Goal: Task Accomplishment & Management: Manage account settings

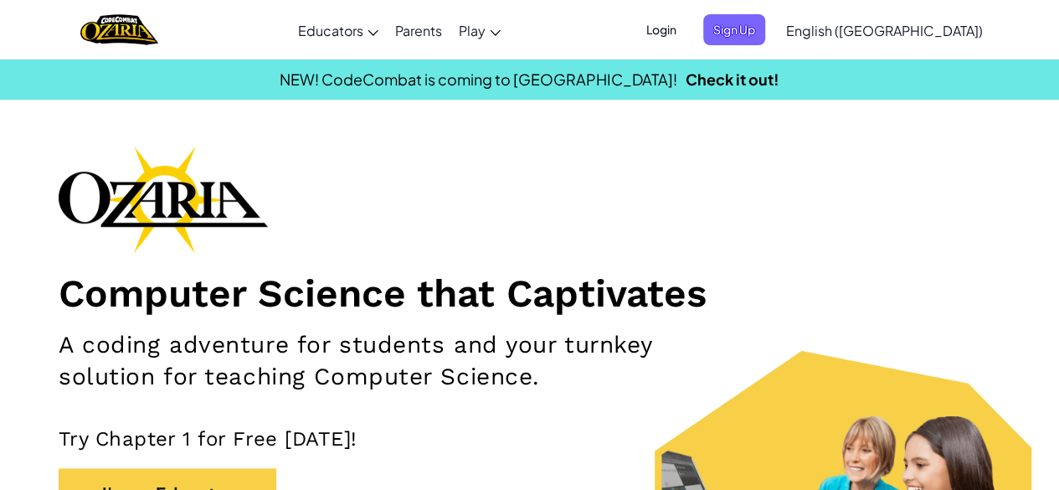
click at [686, 24] on span "Login" at bounding box center [661, 29] width 50 height 31
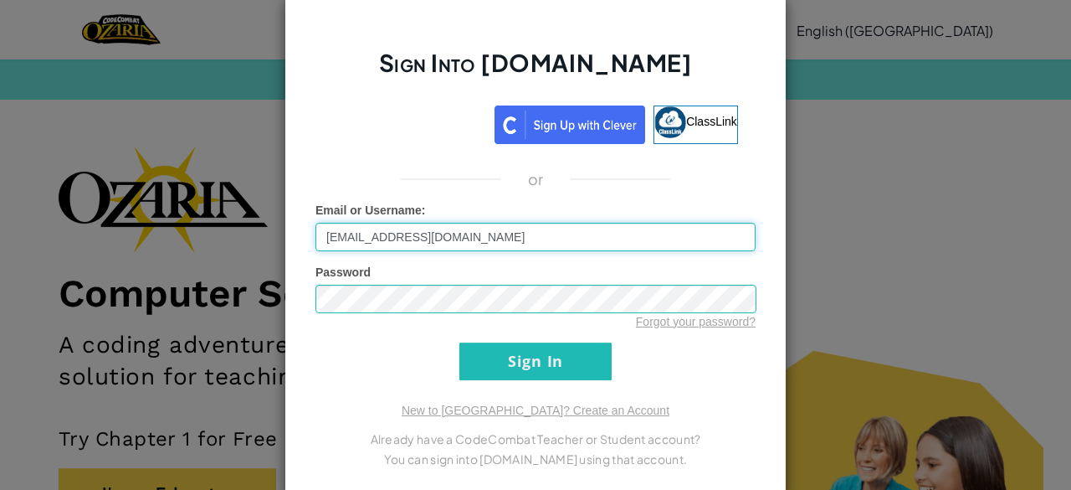
type input "812153@aacps.org"
click at [524, 372] on input "Sign In" at bounding box center [535, 361] width 152 height 38
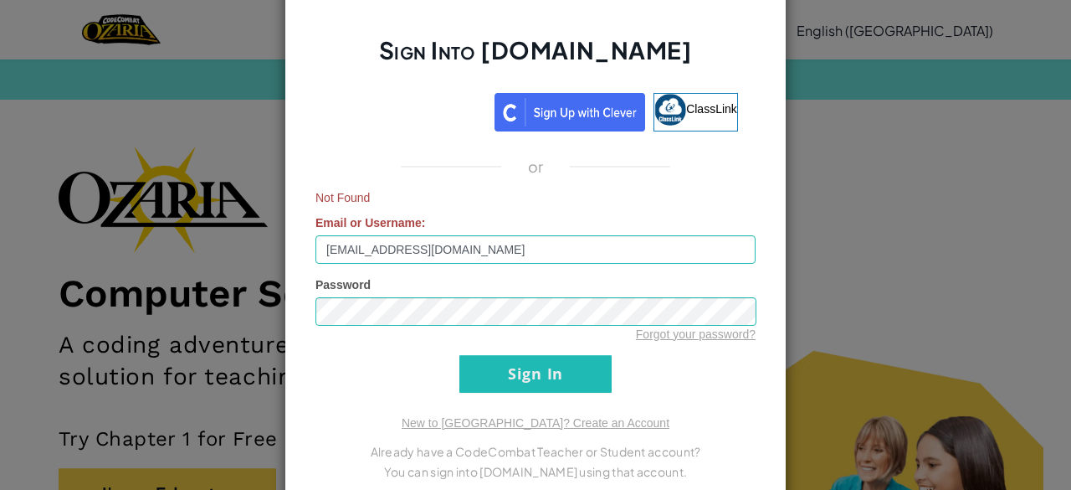
click at [862, 136] on div "Sign Into Ozaria.com ClassLink or Not Found Email or Username : 812153@aacps.or…" at bounding box center [535, 245] width 1071 height 490
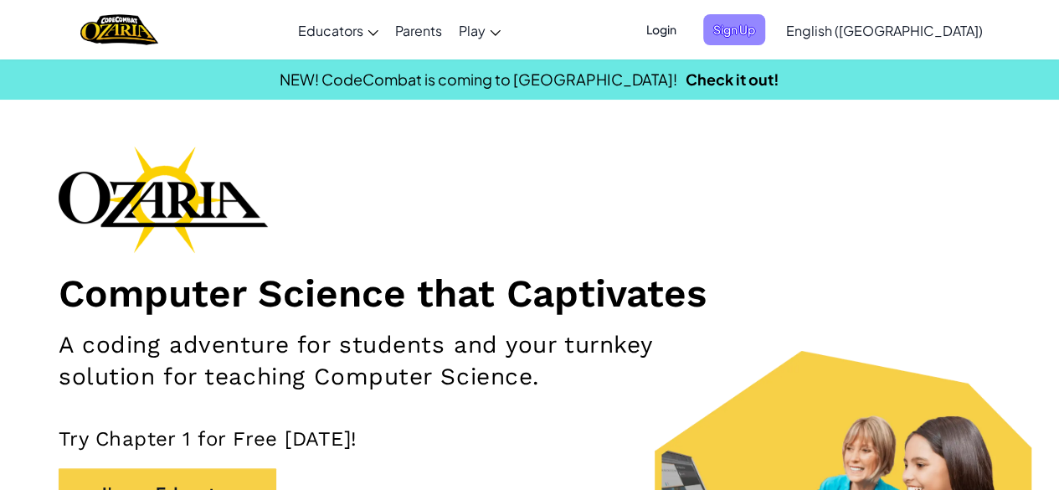
click at [765, 24] on span "Sign Up" at bounding box center [734, 29] width 62 height 31
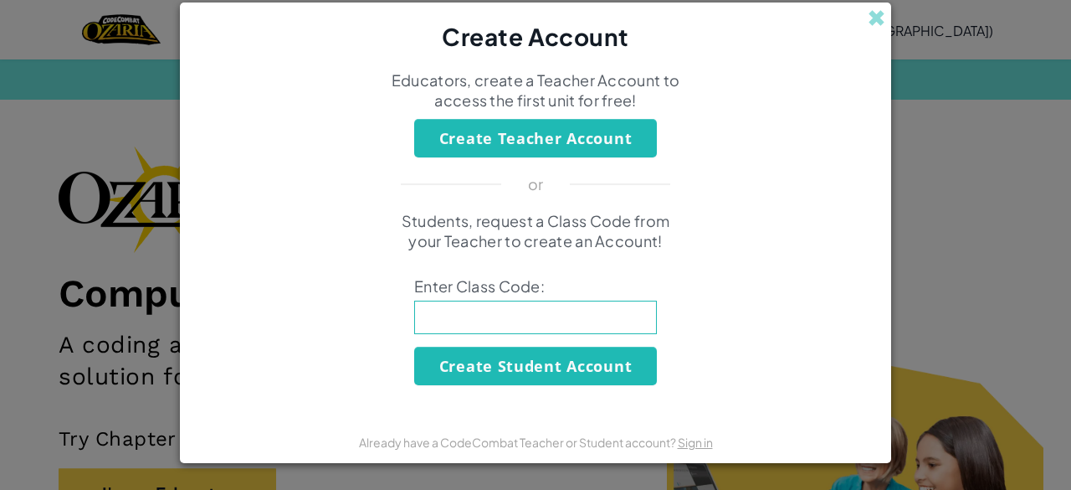
click at [526, 310] on input at bounding box center [535, 316] width 243 height 33
type input "PowerShopCorn"
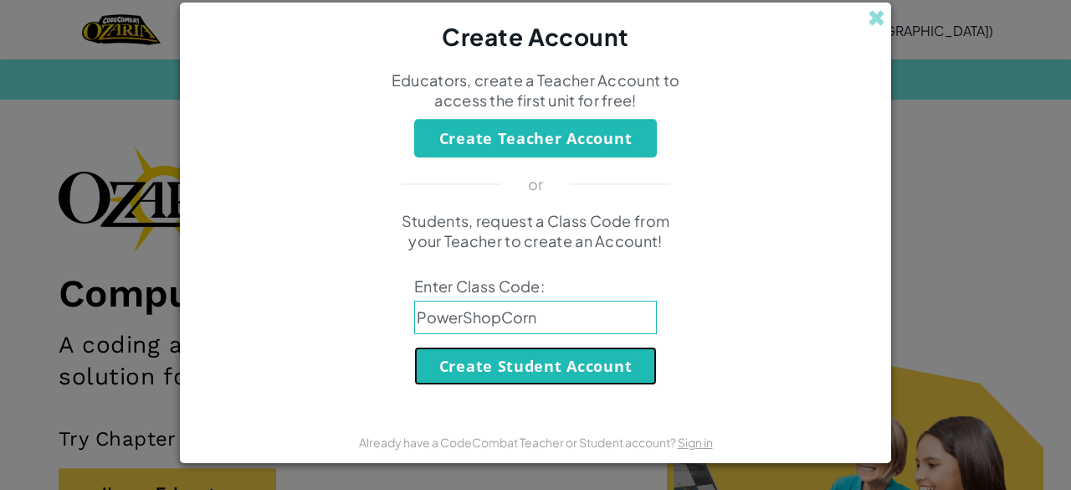
click at [552, 367] on button "Create Student Account" at bounding box center [535, 365] width 243 height 38
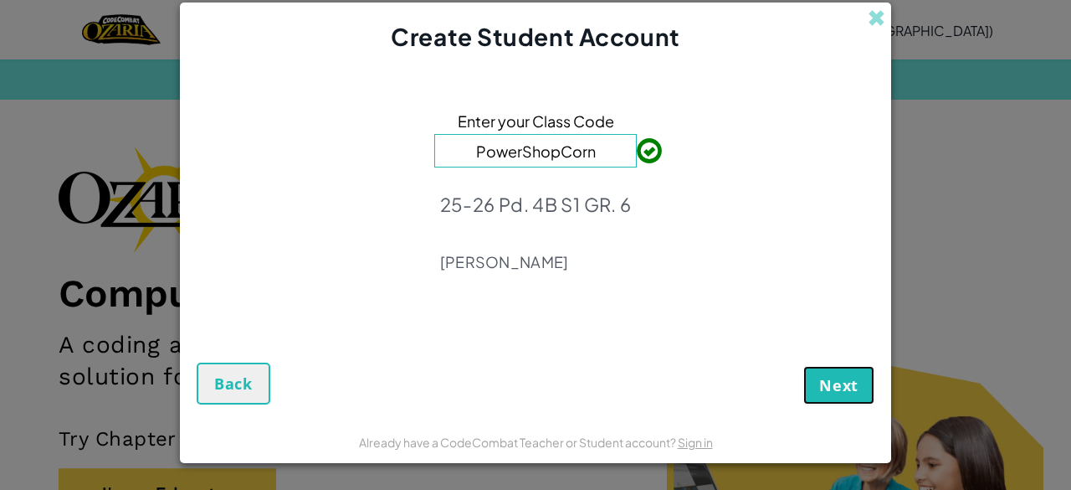
click at [844, 381] on span "Next" at bounding box center [838, 385] width 39 height 20
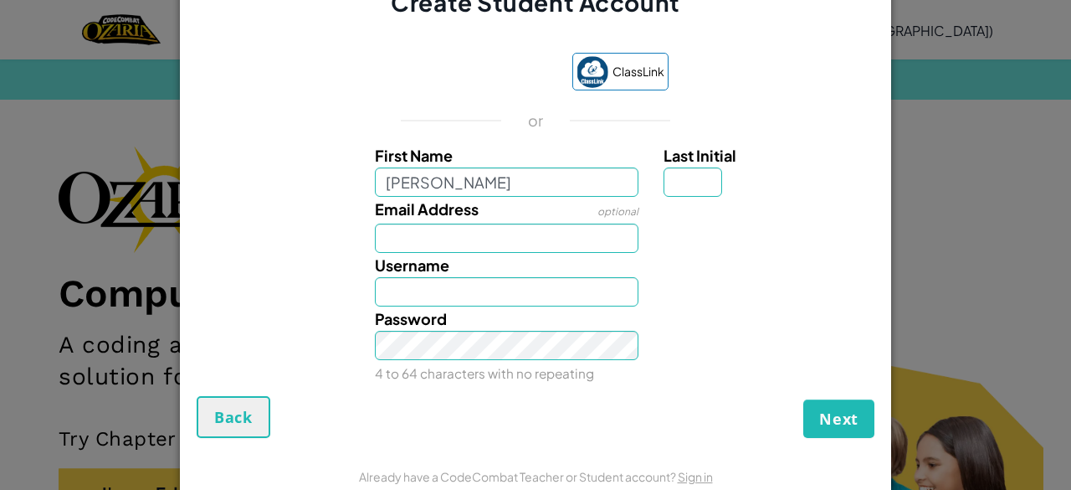
type input "[PERSON_NAME]"
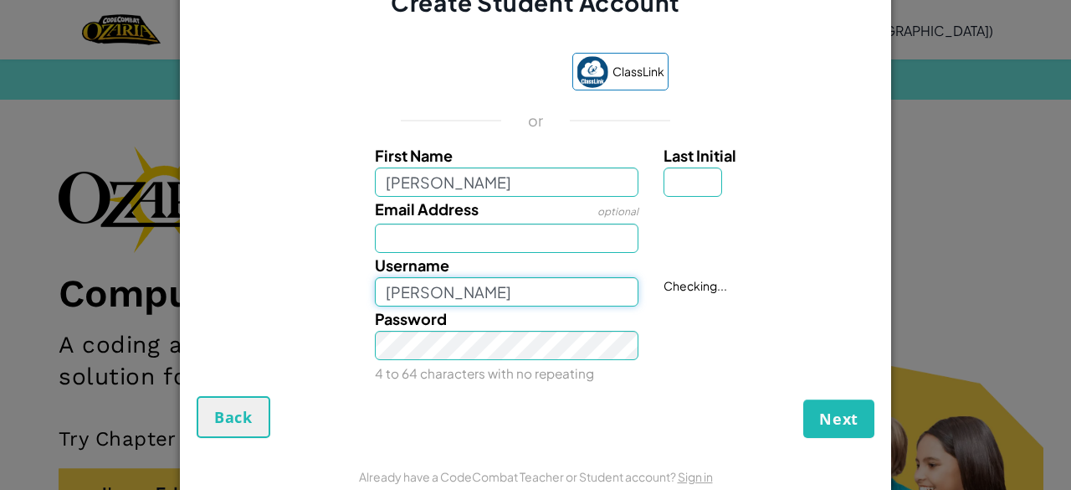
click at [399, 279] on input "[PERSON_NAME]" at bounding box center [507, 291] width 264 height 29
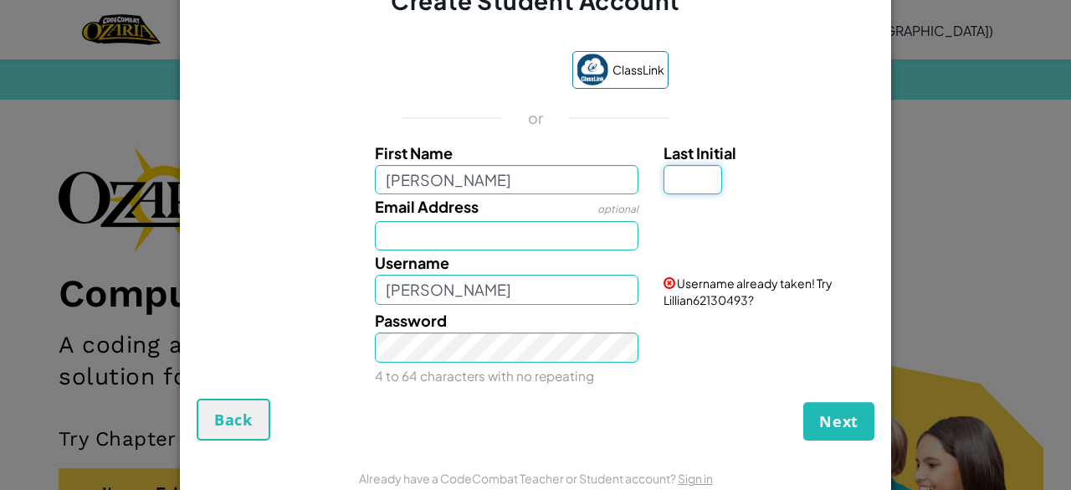
click at [683, 173] on input "Last Initial" at bounding box center [693, 179] width 59 height 29
type input "j"
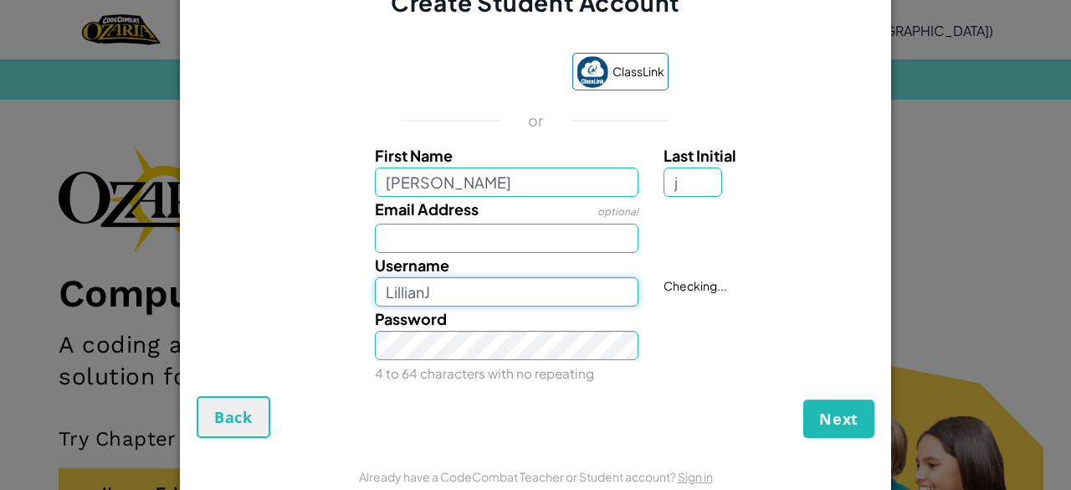
click at [513, 292] on input "LillianJ" at bounding box center [507, 291] width 264 height 29
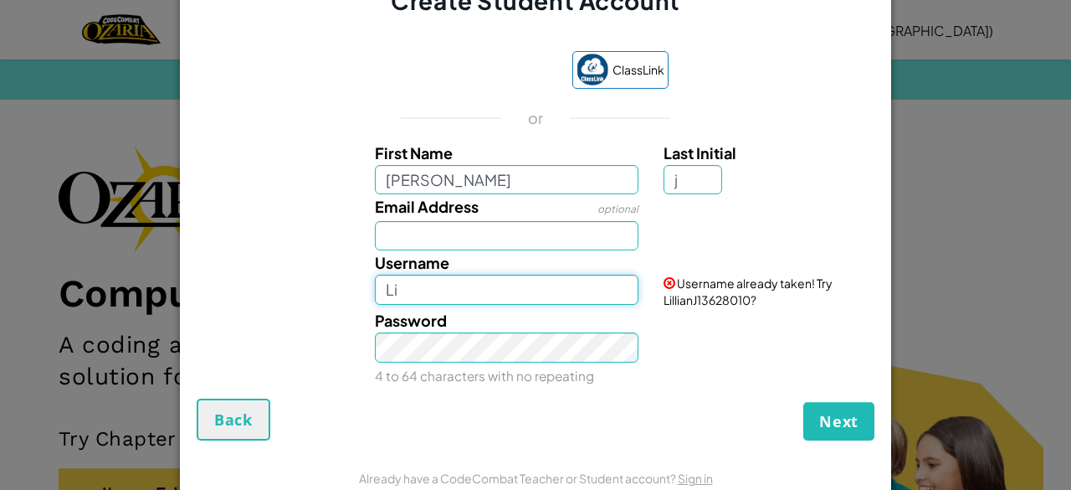
type input "L"
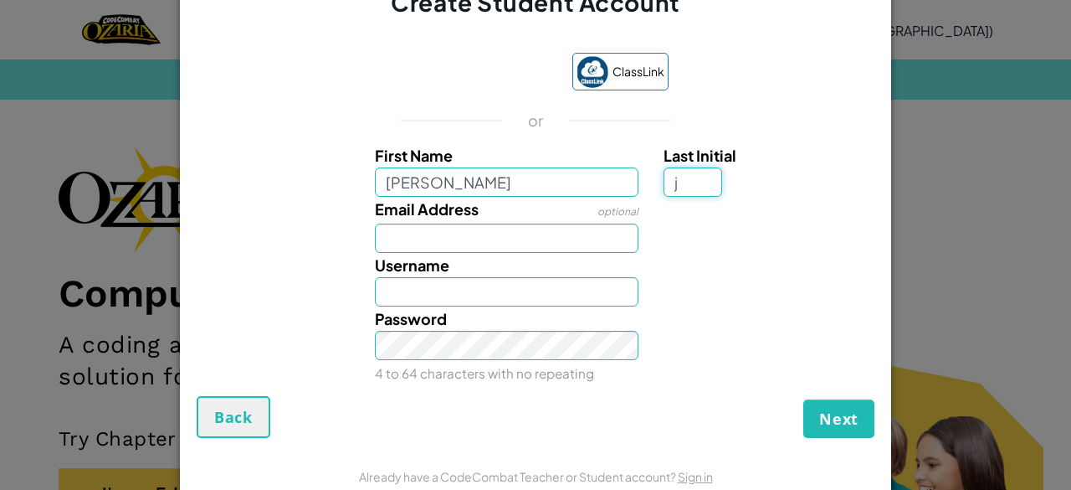
click at [691, 183] on input "j" at bounding box center [693, 181] width 59 height 29
type input "J"
type input "LillianJ"
click at [465, 297] on input "LillianJ" at bounding box center [507, 291] width 264 height 29
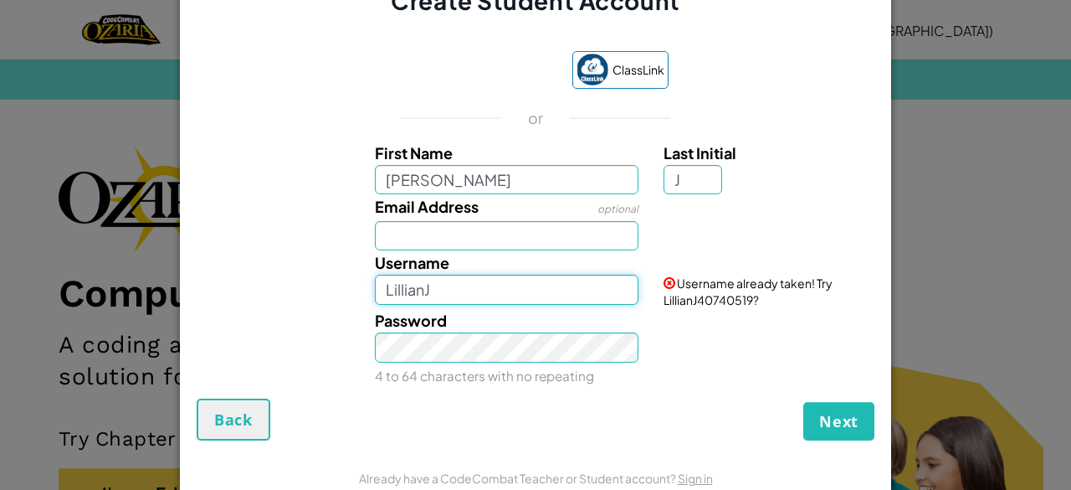
drag, startPoint x: 465, startPoint y: 297, endPoint x: 315, endPoint y: 286, distance: 150.2
click at [315, 286] on div "Username LillianJ Username already taken! Try LillianJ40740519?" at bounding box center [535, 279] width 695 height 58
drag, startPoint x: 490, startPoint y: 280, endPoint x: 427, endPoint y: 295, distance: 65.4
click at [427, 295] on input "LillianJ1238314" at bounding box center [507, 288] width 264 height 29
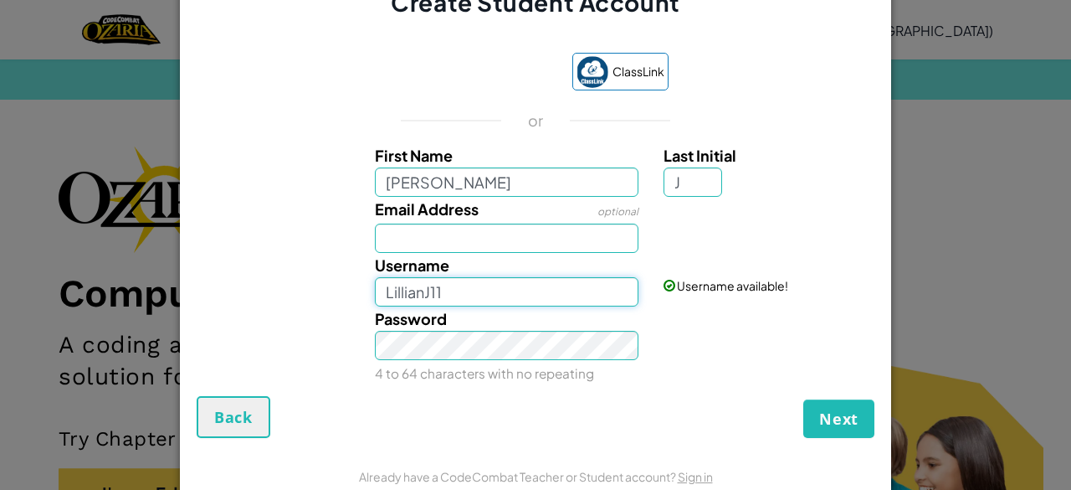
click at [444, 288] on input "LillianJ11" at bounding box center [507, 291] width 264 height 29
click at [484, 285] on input "LillianJhello" at bounding box center [507, 291] width 264 height 29
type input "LillianJhi"
click at [418, 328] on label "Password" at bounding box center [411, 318] width 72 height 24
click at [830, 418] on span "Next" at bounding box center [838, 418] width 39 height 20
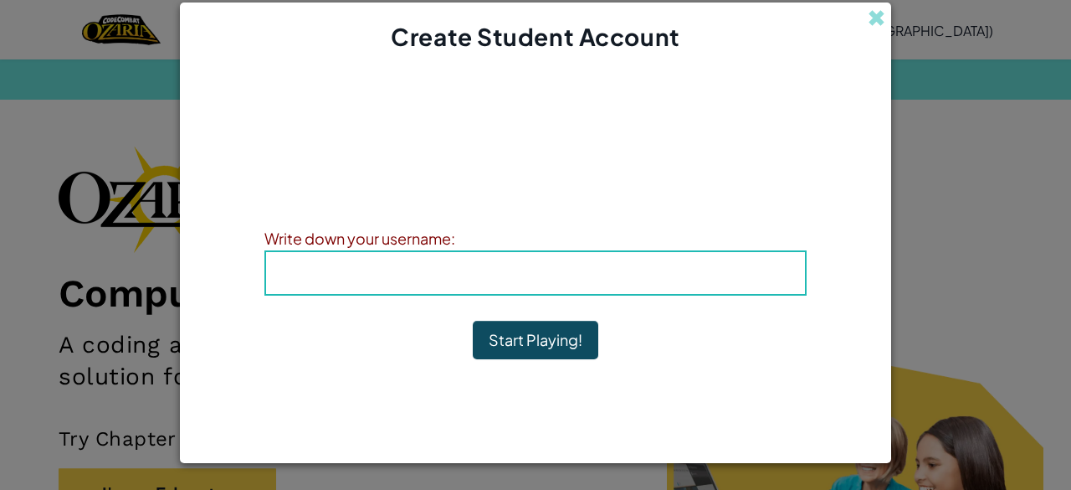
click at [557, 215] on div "Write down your information so that you don't forget it. Your teacher can also …" at bounding box center [535, 192] width 542 height 52
drag, startPoint x: 536, startPoint y: 257, endPoint x: 412, endPoint y: 286, distance: 127.3
click at [412, 286] on div "Username : LillianJhi" at bounding box center [535, 272] width 542 height 45
click at [453, 277] on span "Username" at bounding box center [463, 272] width 87 height 19
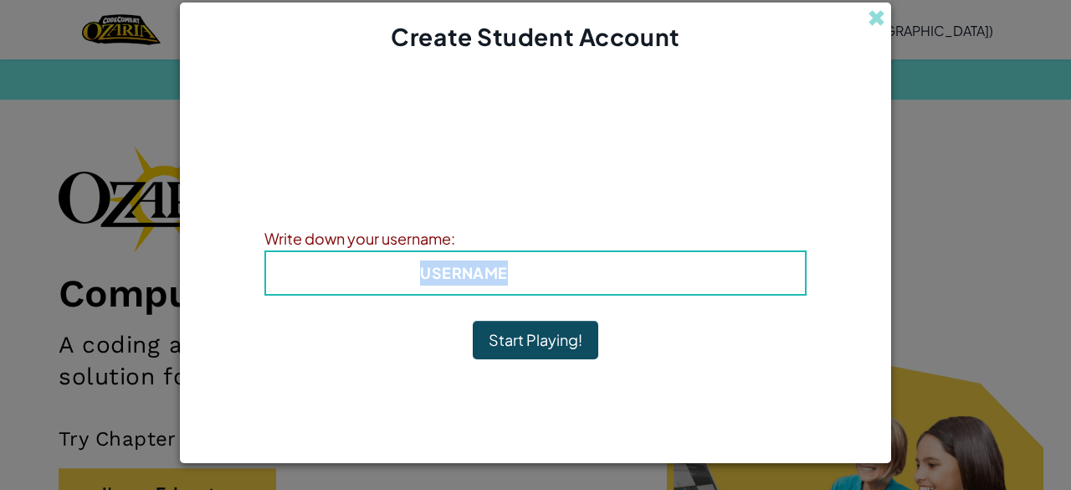
click at [453, 277] on span "Username" at bounding box center [463, 272] width 87 height 19
click at [507, 272] on span "Username" at bounding box center [463, 272] width 87 height 19
click at [479, 281] on span "Username" at bounding box center [463, 272] width 87 height 19
drag, startPoint x: 520, startPoint y: 269, endPoint x: 268, endPoint y: 250, distance: 252.6
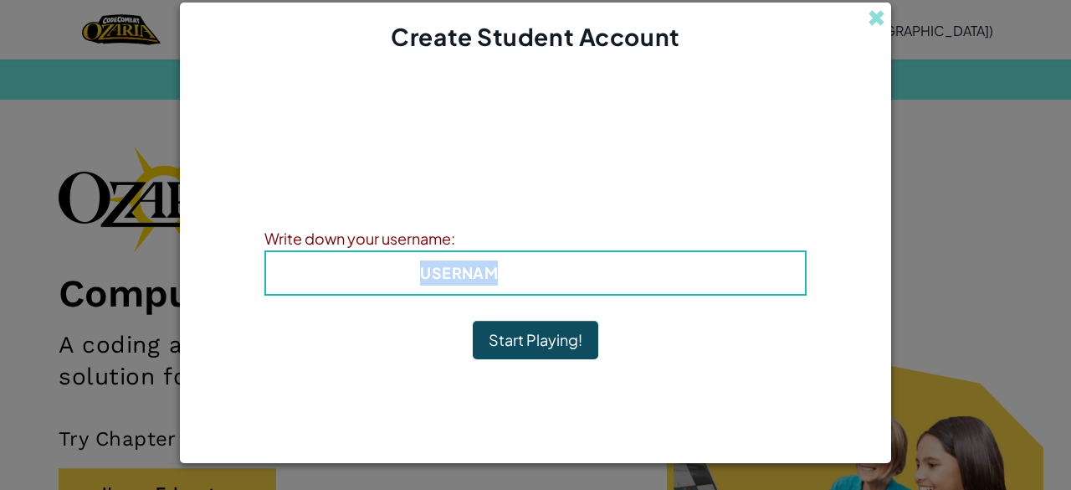
click at [268, 250] on div "Username : LillianJhi" at bounding box center [535, 272] width 542 height 45
click at [502, 275] on span "Username" at bounding box center [463, 272] width 87 height 19
click at [502, 277] on span "Username" at bounding box center [463, 272] width 87 height 19
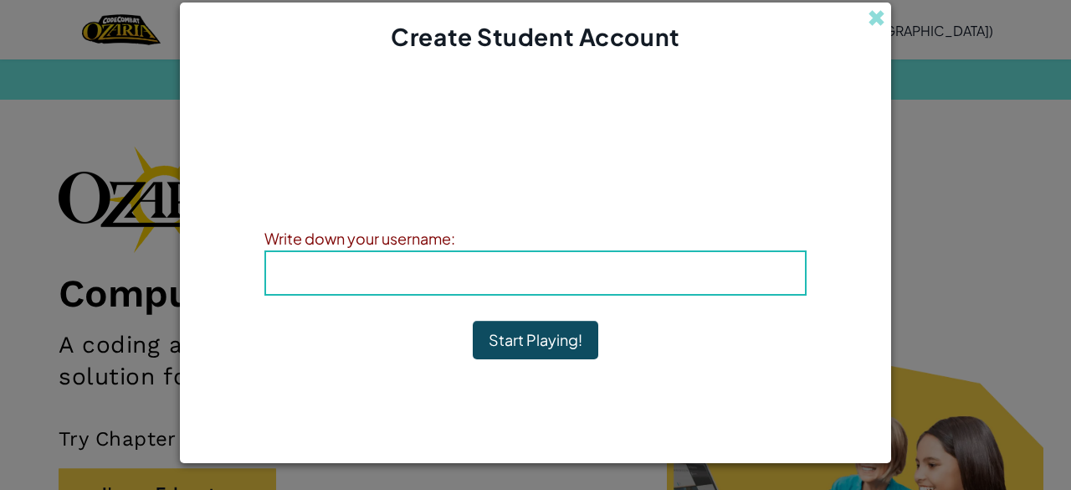
click at [502, 277] on span "Username" at bounding box center [463, 272] width 87 height 19
click at [869, 13] on span at bounding box center [877, 18] width 18 height 18
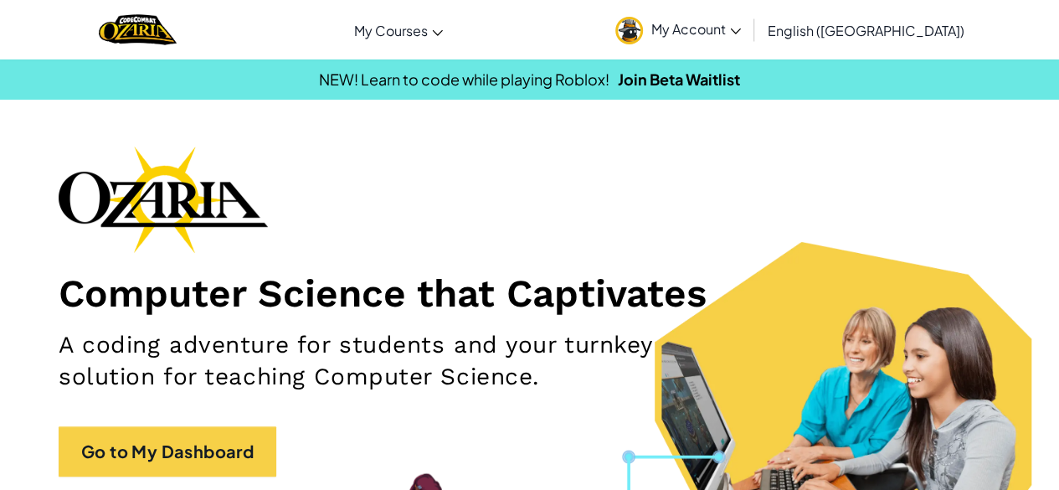
click at [741, 29] on span "My Account" at bounding box center [696, 29] width 90 height 18
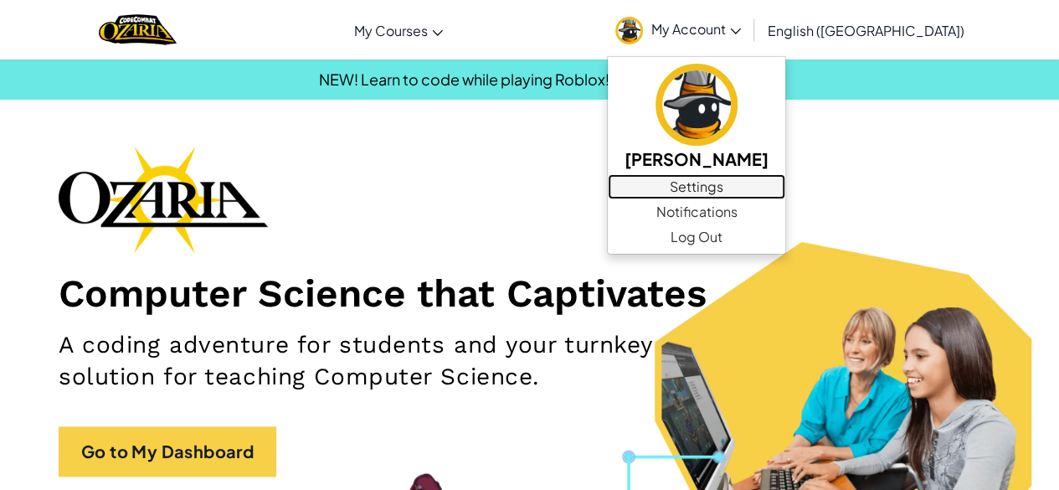
click at [785, 185] on link "Settings" at bounding box center [696, 186] width 177 height 25
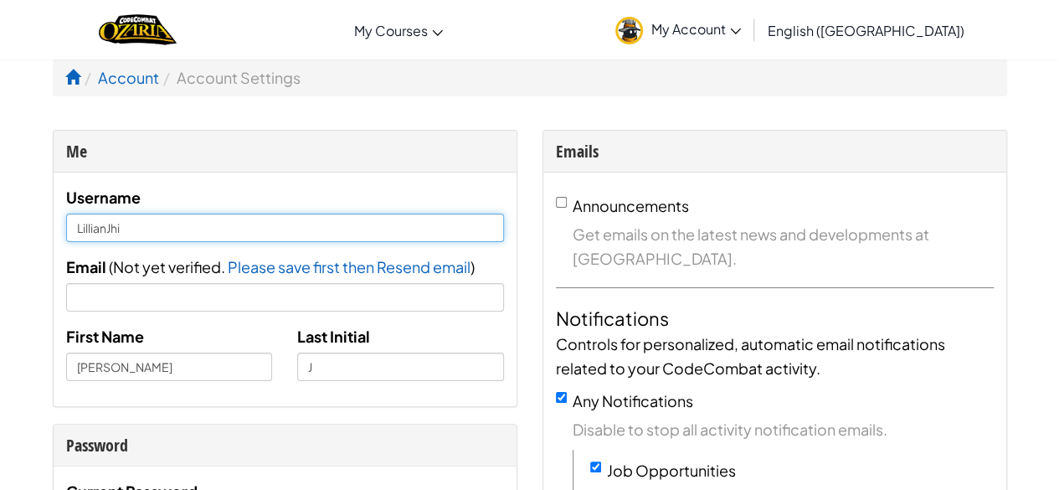
click at [280, 222] on input "LillianJhi" at bounding box center [285, 227] width 438 height 28
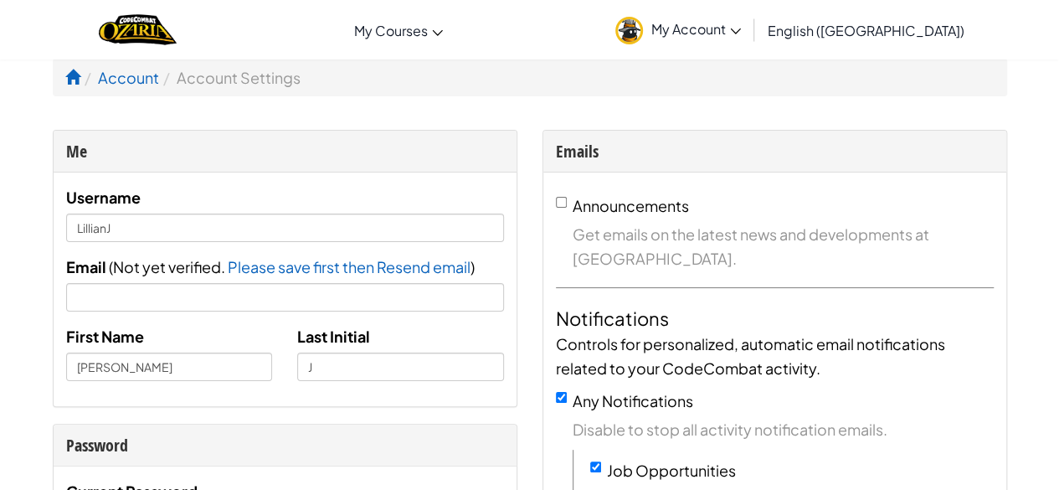
click at [117, 281] on div "Email ( Not yet verified. Please save first then Resend email Email sent! Check…" at bounding box center [285, 282] width 438 height 57
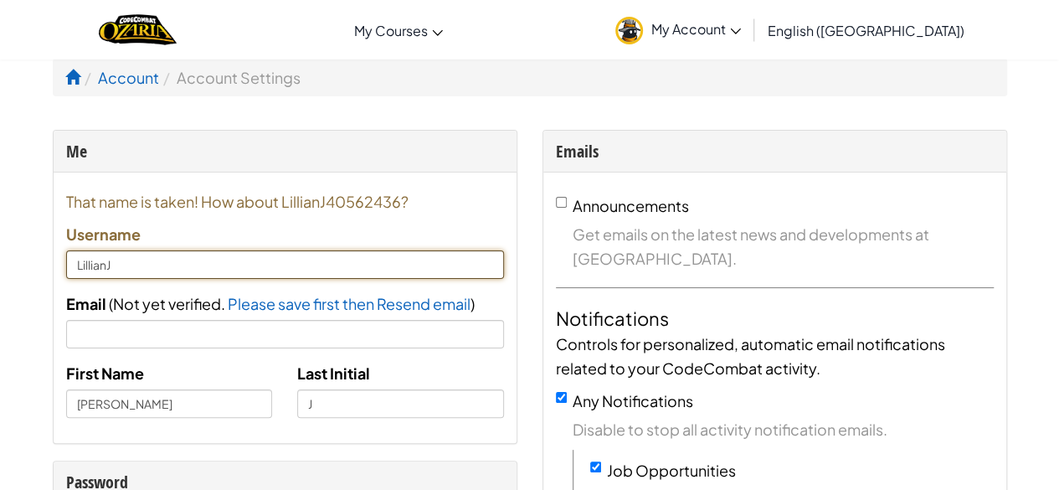
click at [126, 264] on input "LillianJ" at bounding box center [285, 264] width 438 height 28
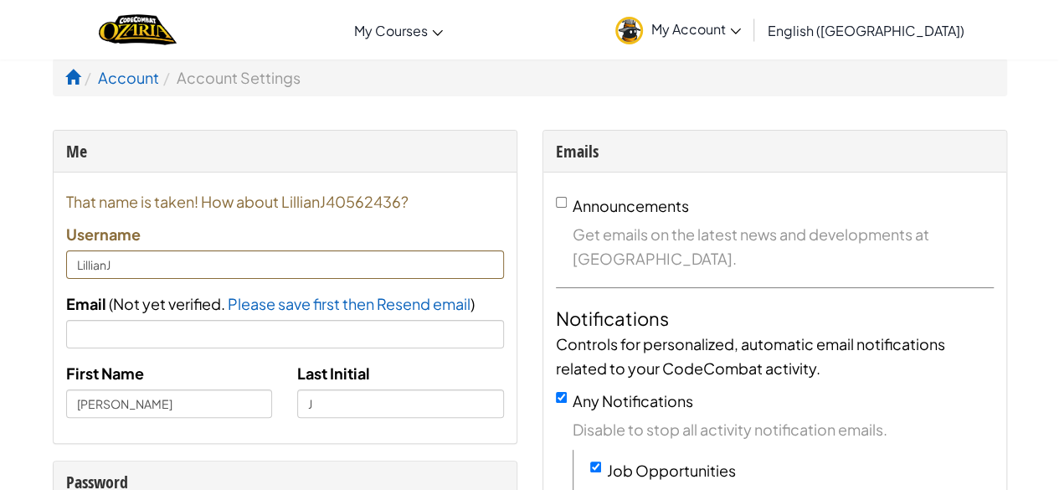
click at [214, 229] on div "That name is taken! How about LillianJ40562436? Username [PERSON_NAME]" at bounding box center [285, 234] width 438 height 90
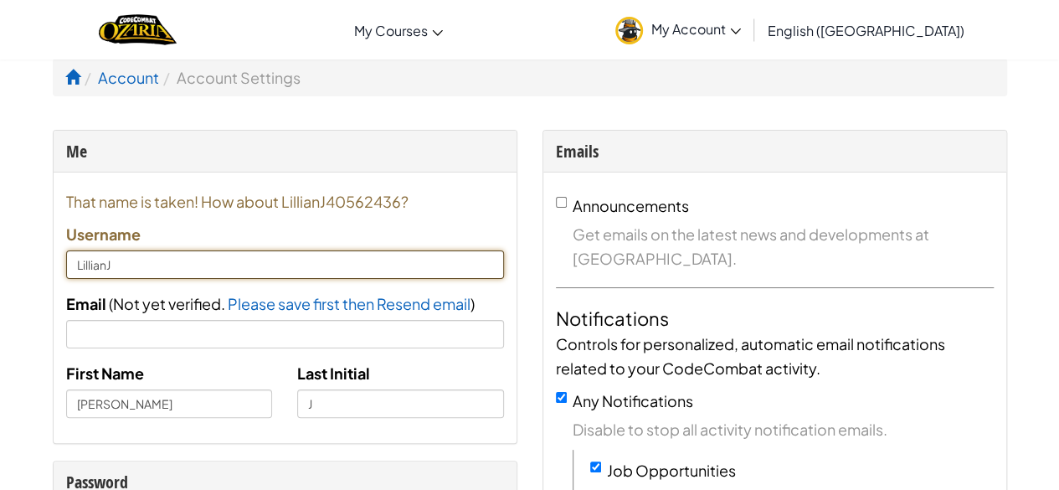
click at [152, 259] on input "LillianJ" at bounding box center [285, 264] width 438 height 28
type input "LillianJ2014"
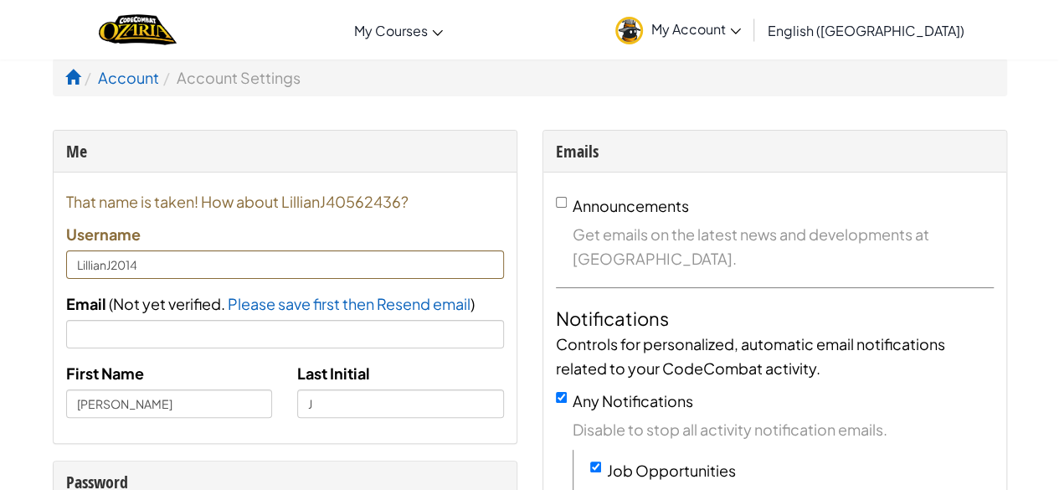
click at [475, 189] on span "That name is taken! How about LillianJ40562436?" at bounding box center [285, 201] width 438 height 24
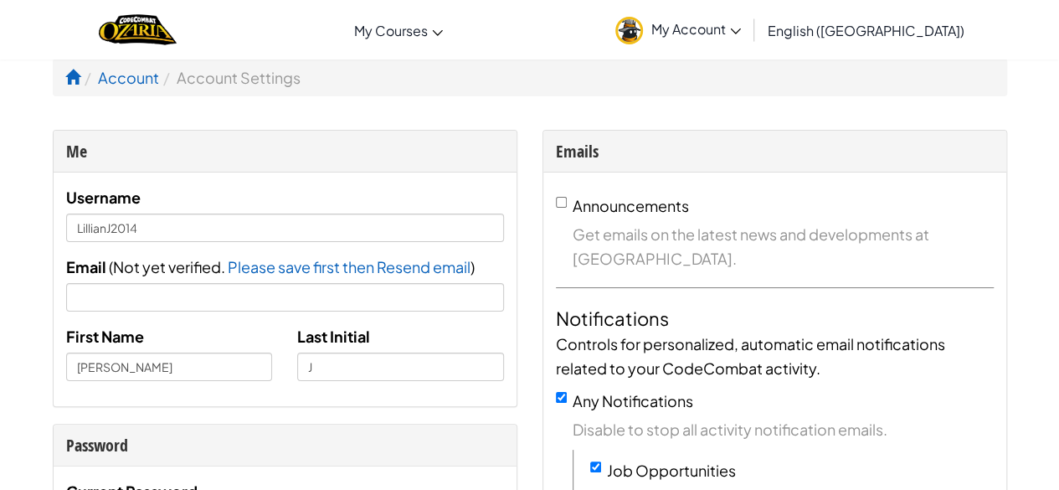
click at [749, 38] on link "My Account" at bounding box center [678, 29] width 142 height 53
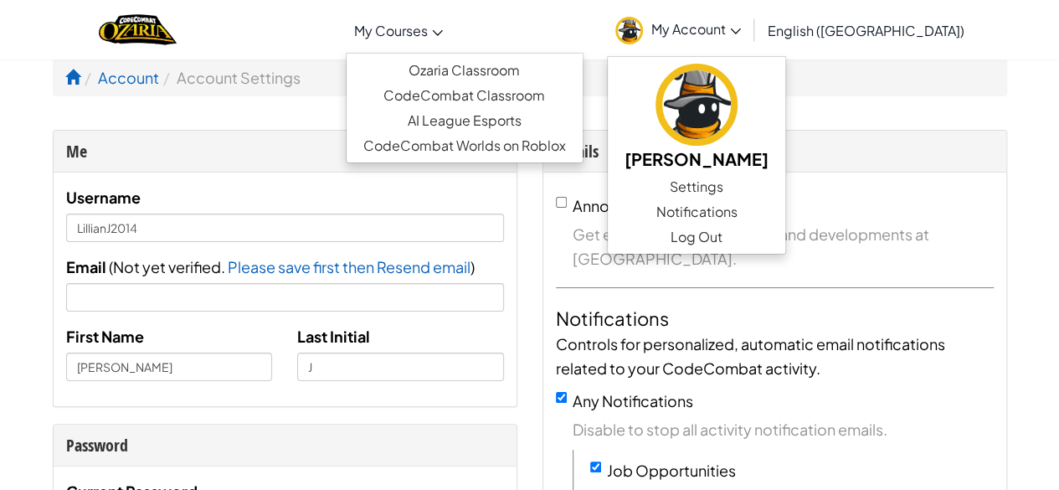
click at [451, 46] on link "My Courses" at bounding box center [398, 30] width 105 height 45
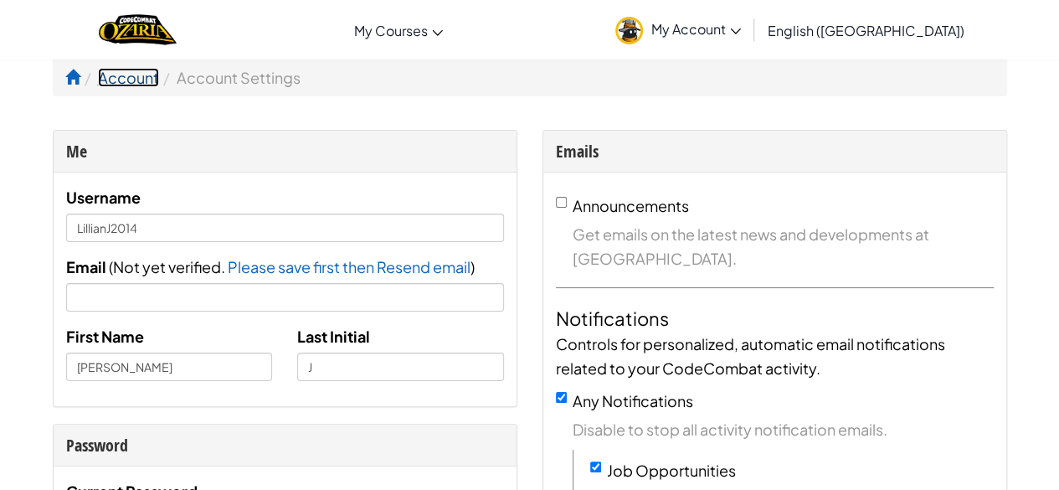
click at [124, 79] on link "Account" at bounding box center [128, 77] width 61 height 19
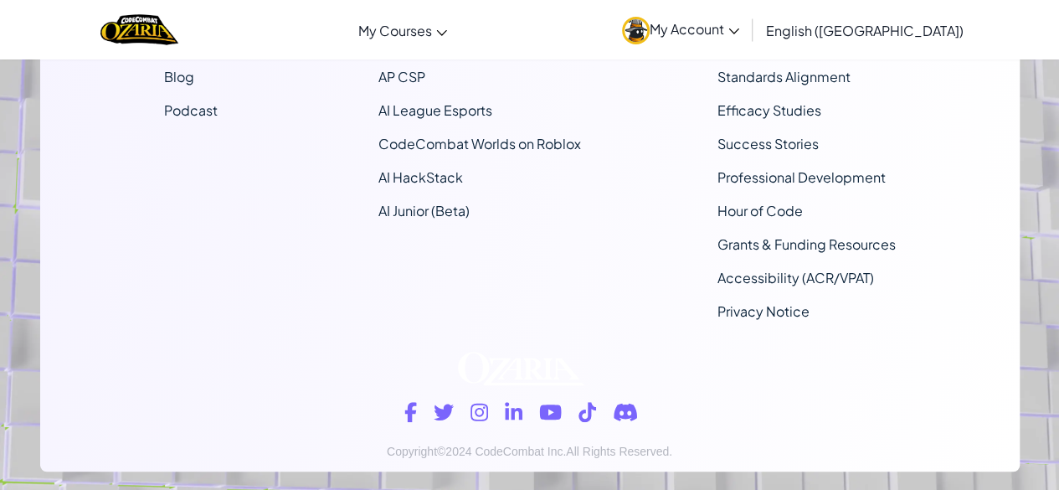
scroll to position [706, 0]
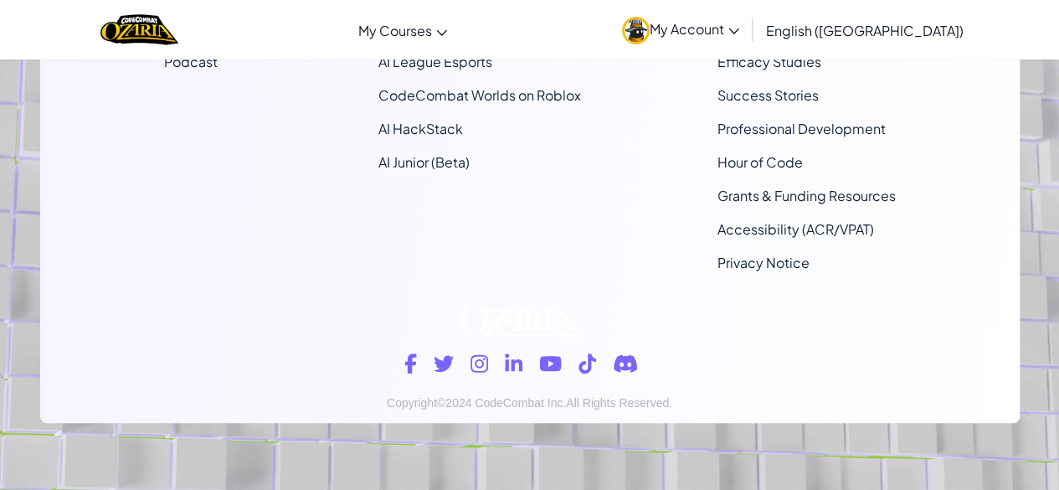
click at [739, 29] on span "My Account" at bounding box center [694, 29] width 90 height 18
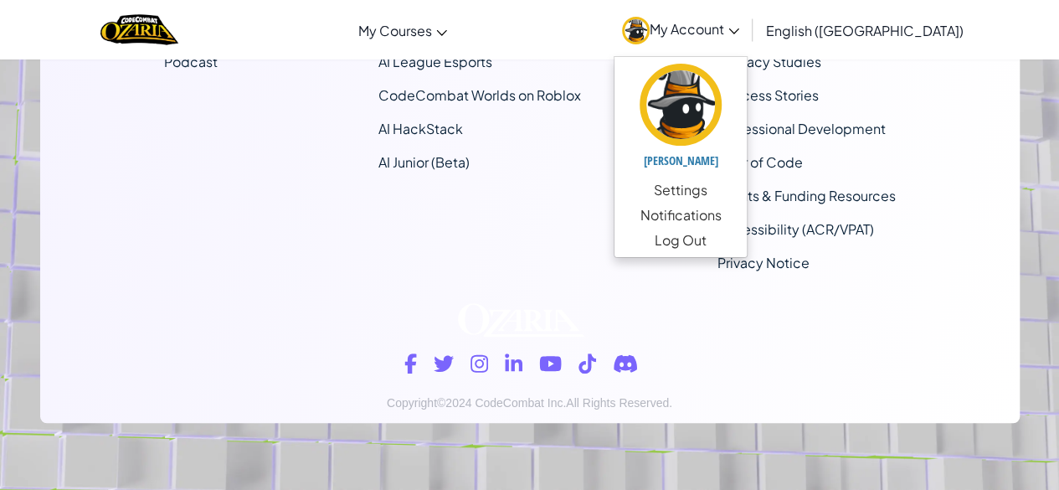
click at [739, 29] on span "My Account" at bounding box center [694, 29] width 90 height 18
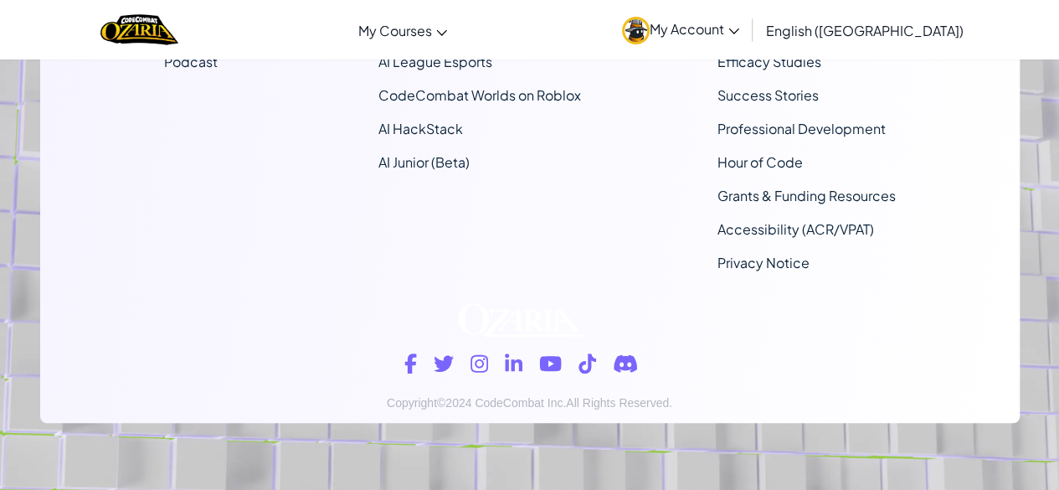
click at [739, 29] on span "My Account" at bounding box center [694, 29] width 90 height 18
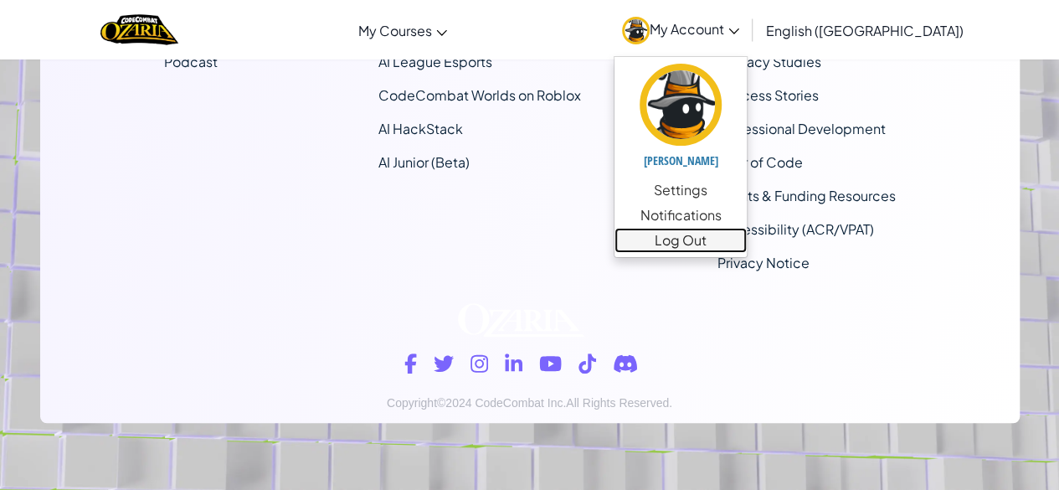
click at [746, 234] on link "Log Out" at bounding box center [680, 240] width 132 height 25
